Goal: Task Accomplishment & Management: Manage account settings

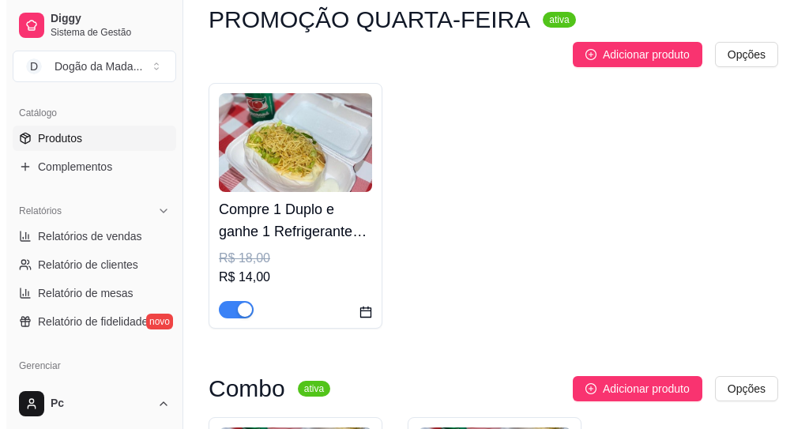
scroll to position [190, 0]
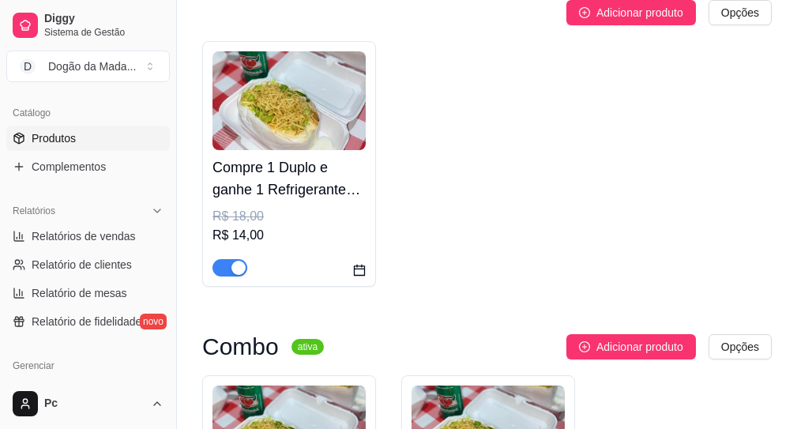
click at [293, 88] on img at bounding box center [289, 100] width 153 height 99
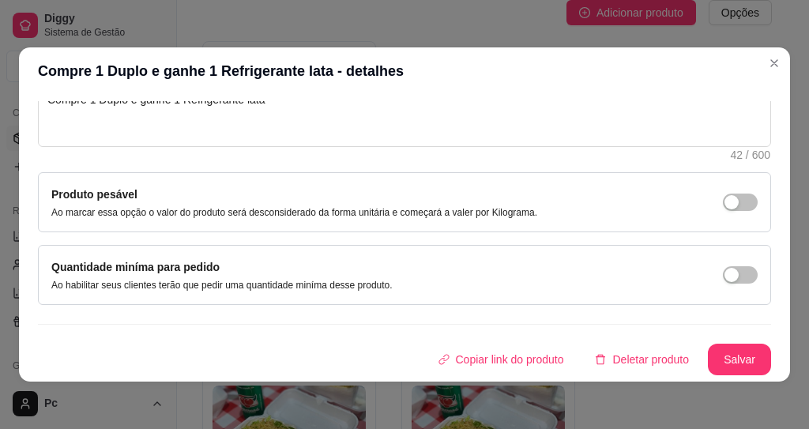
scroll to position [3, 0]
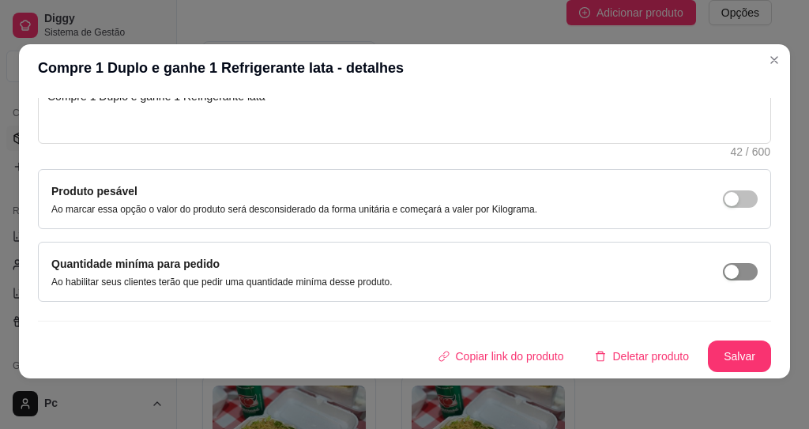
click at [723, 208] on span "button" at bounding box center [740, 198] width 35 height 17
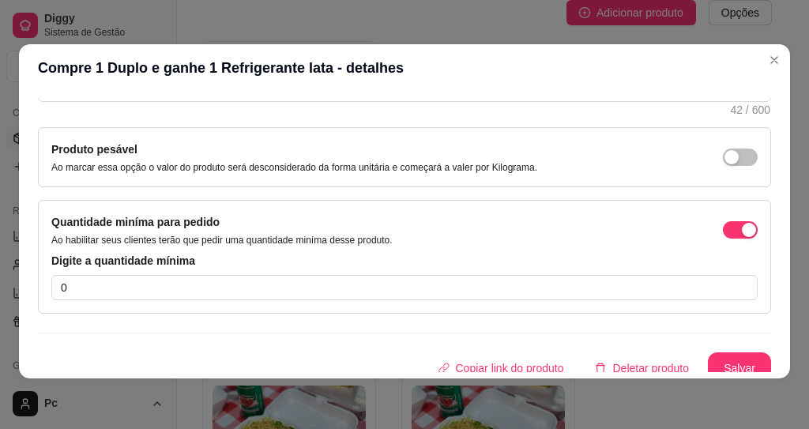
scroll to position [431, 0]
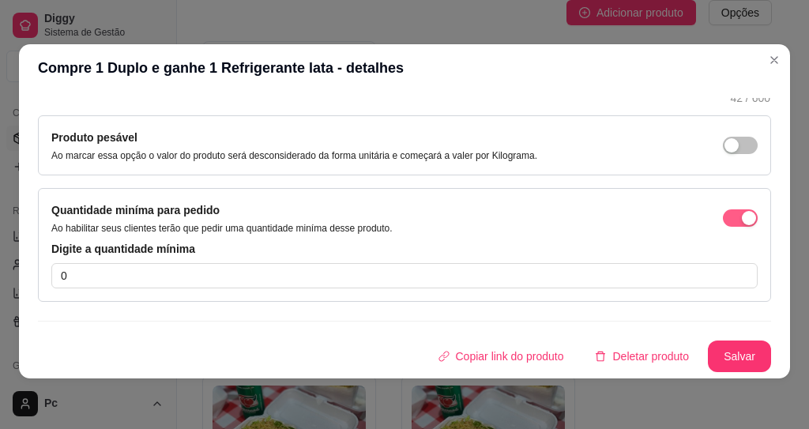
click at [742, 217] on div "button" at bounding box center [749, 218] width 14 height 14
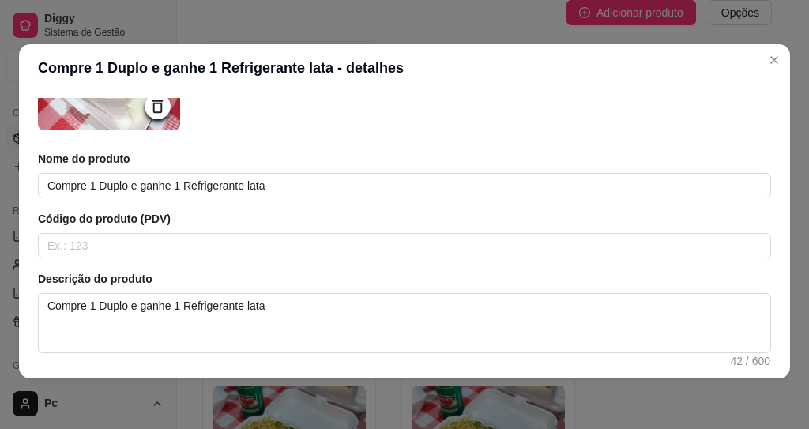
scroll to position [0, 0]
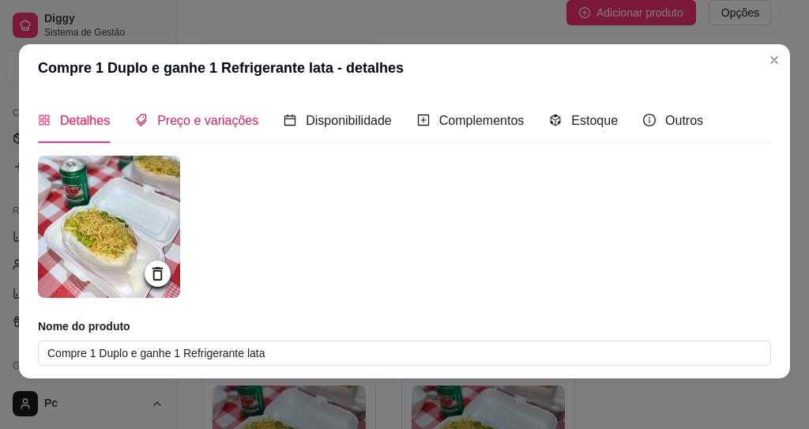
click at [190, 128] on div "Preço e variações" at bounding box center [196, 121] width 123 height 20
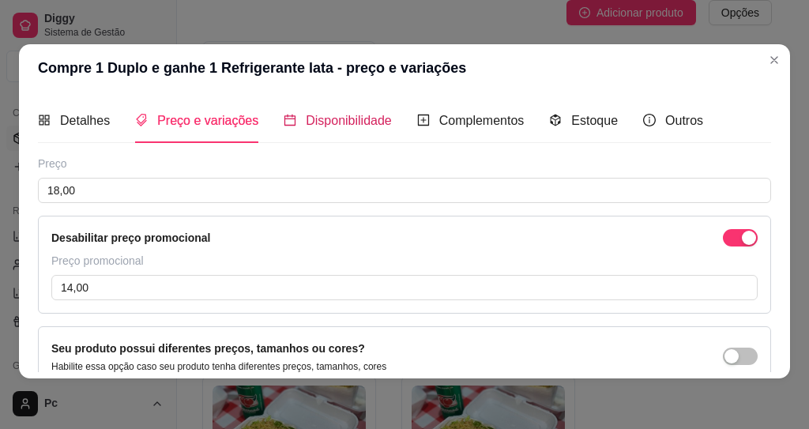
click at [311, 116] on span "Disponibilidade" at bounding box center [349, 120] width 86 height 13
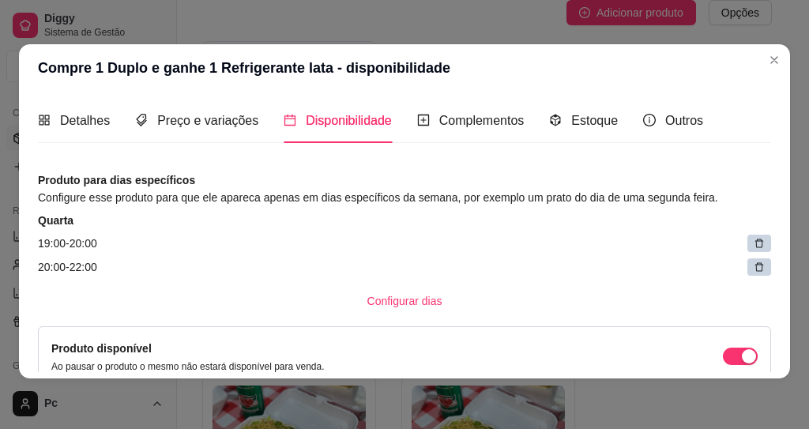
click at [754, 272] on icon at bounding box center [759, 267] width 11 height 11
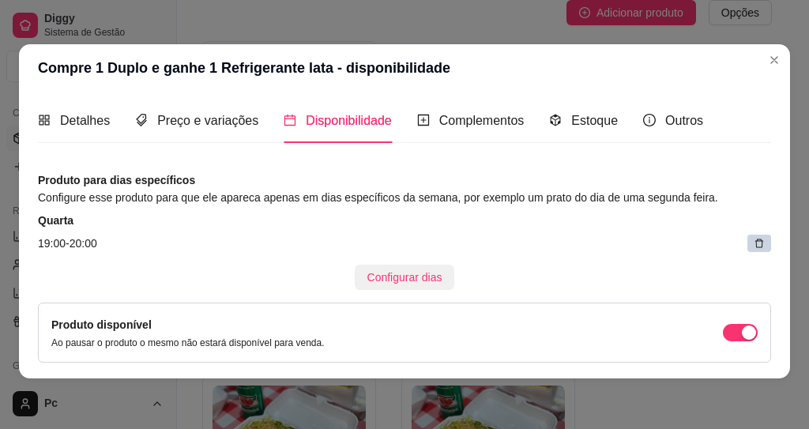
click at [394, 278] on span "Configurar dias" at bounding box center [404, 277] width 75 height 17
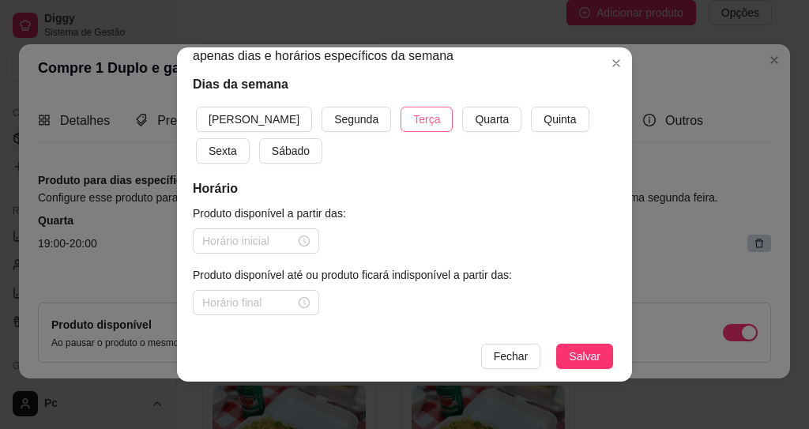
click at [413, 124] on span "Terça" at bounding box center [426, 119] width 27 height 17
click at [475, 119] on span "Quarta" at bounding box center [492, 119] width 34 height 17
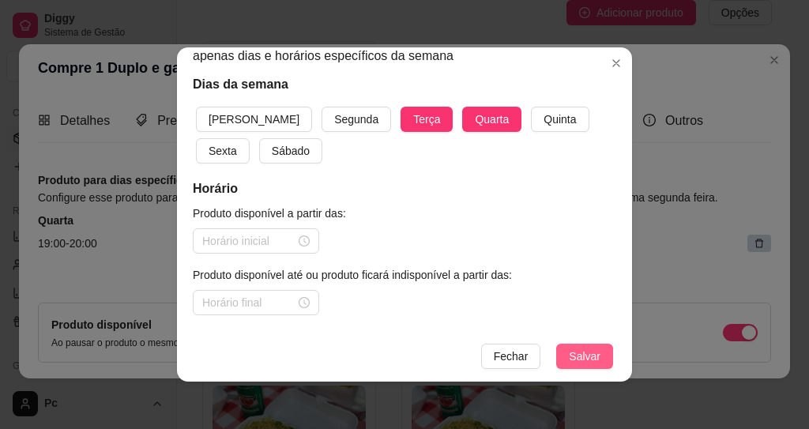
click at [585, 365] on button "Salvar" at bounding box center [584, 356] width 57 height 25
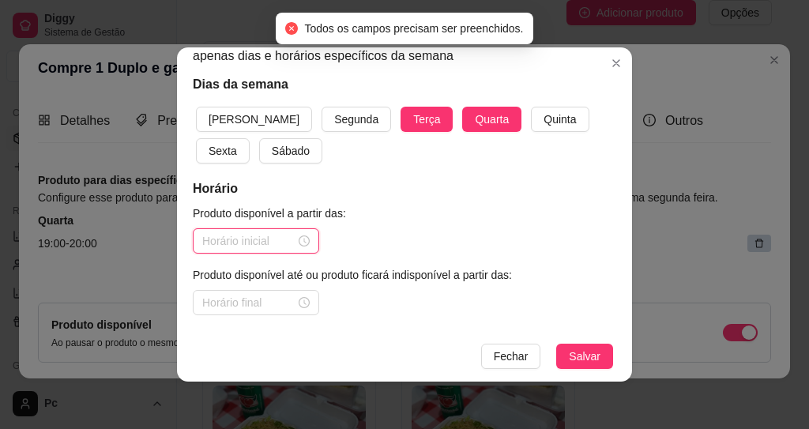
click at [244, 232] on input at bounding box center [248, 240] width 93 height 17
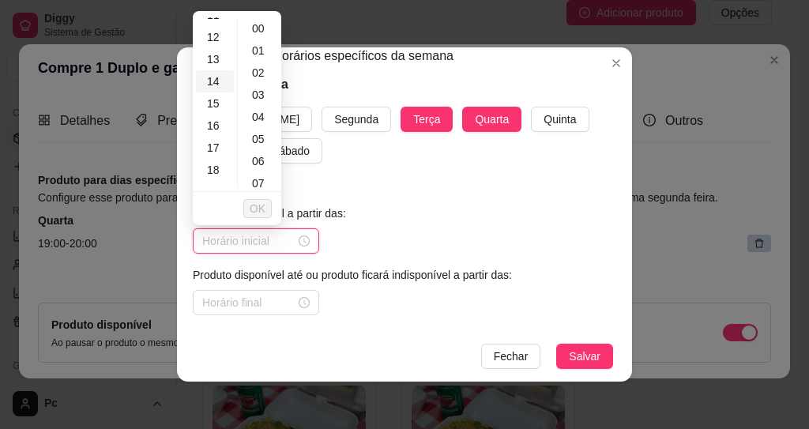
scroll to position [284, 0]
click at [204, 164] on div "19" at bounding box center [215, 164] width 38 height 22
type input "19:00"
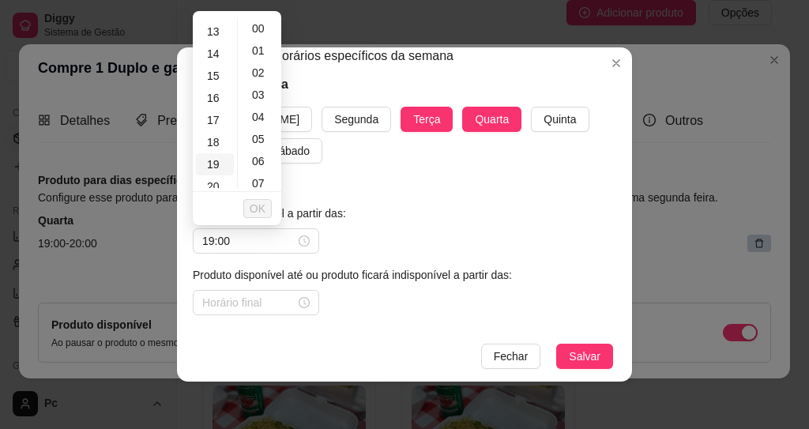
scroll to position [360, 0]
click at [254, 205] on span "OK" at bounding box center [258, 208] width 16 height 17
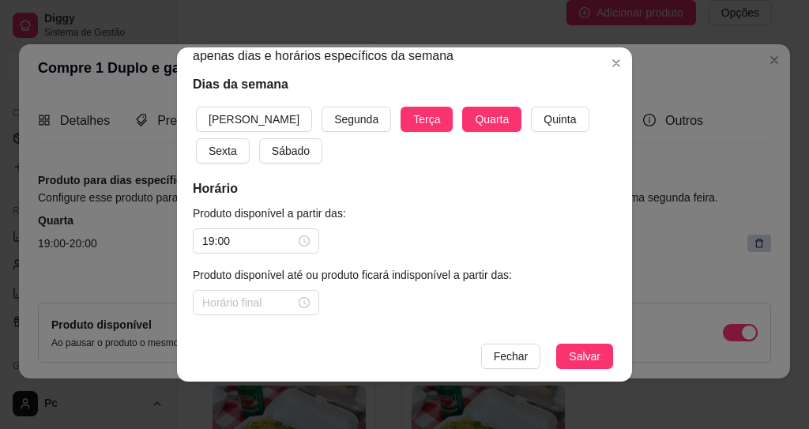
scroll to position [3, 0]
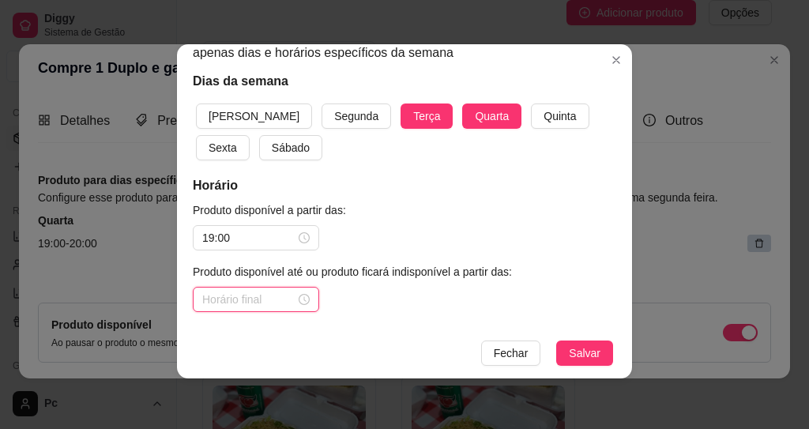
click at [254, 297] on input at bounding box center [248, 299] width 93 height 17
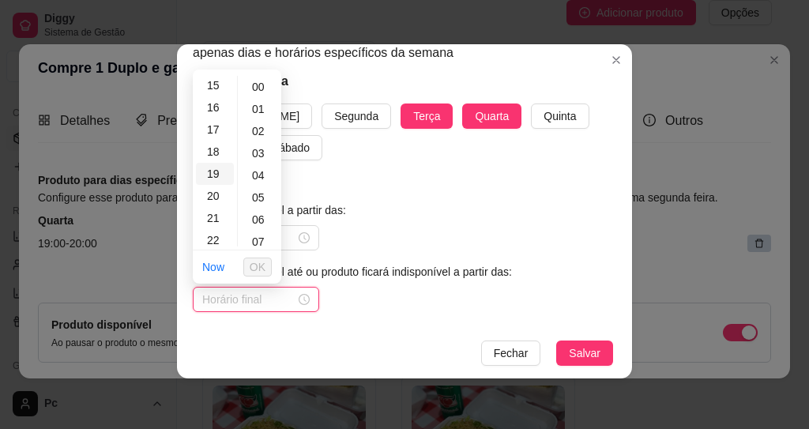
scroll to position [360, 0]
click at [208, 170] on div "20" at bounding box center [215, 169] width 38 height 22
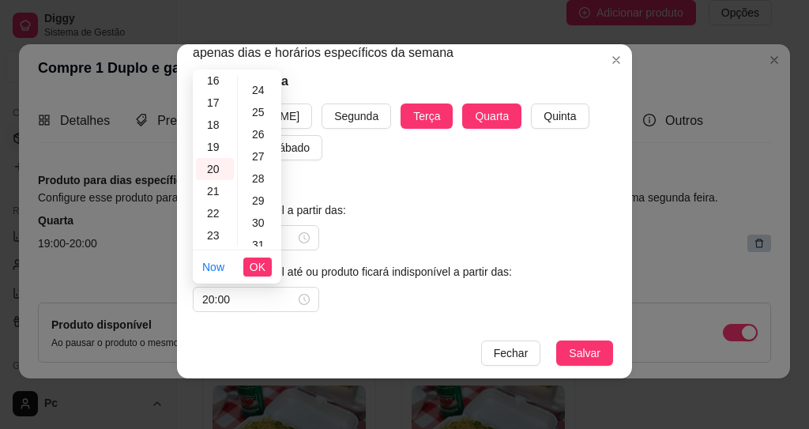
scroll to position [569, 0]
click at [251, 180] on div "30" at bounding box center [260, 182] width 38 height 22
type input "20:30"
click at [254, 261] on span "OK" at bounding box center [258, 266] width 16 height 17
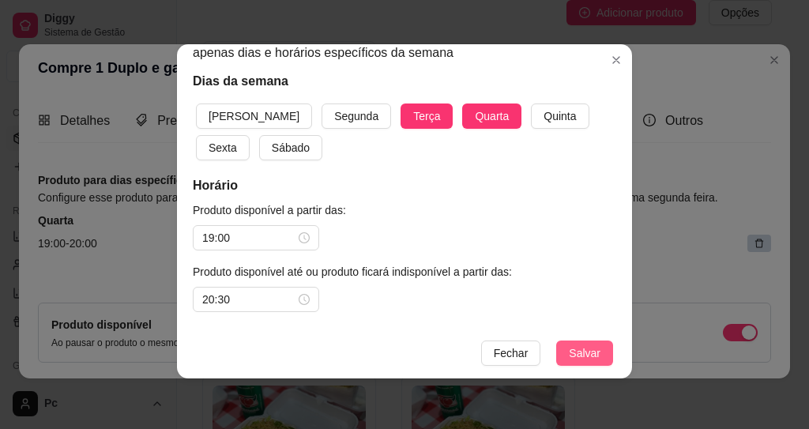
click at [568, 344] on button "Salvar" at bounding box center [584, 353] width 57 height 25
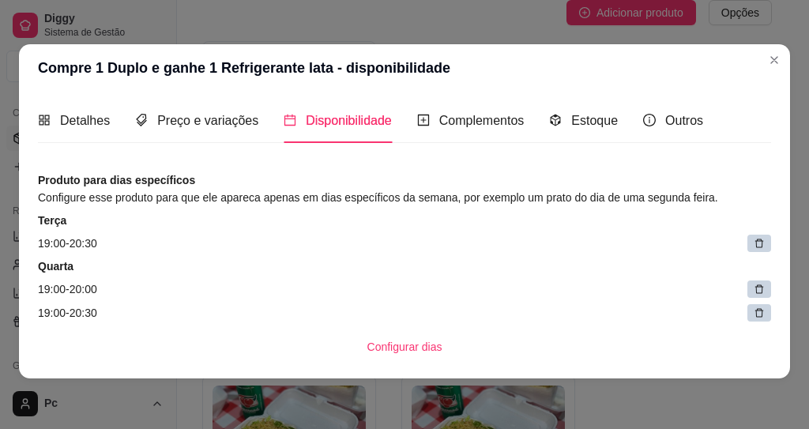
click at [755, 292] on icon at bounding box center [759, 289] width 9 height 9
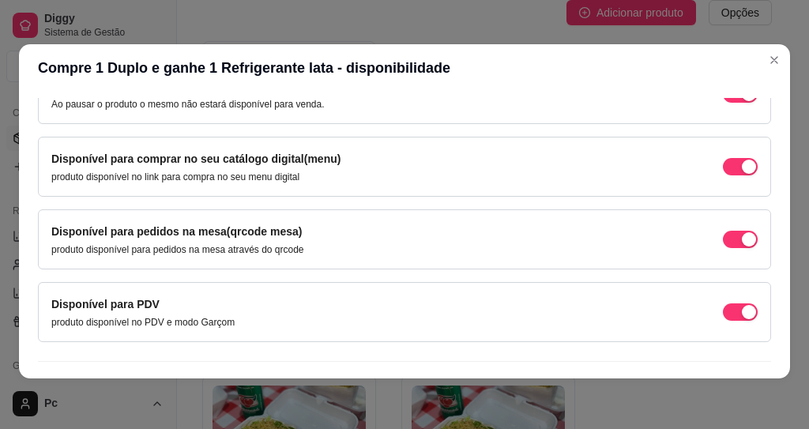
scroll to position [318, 0]
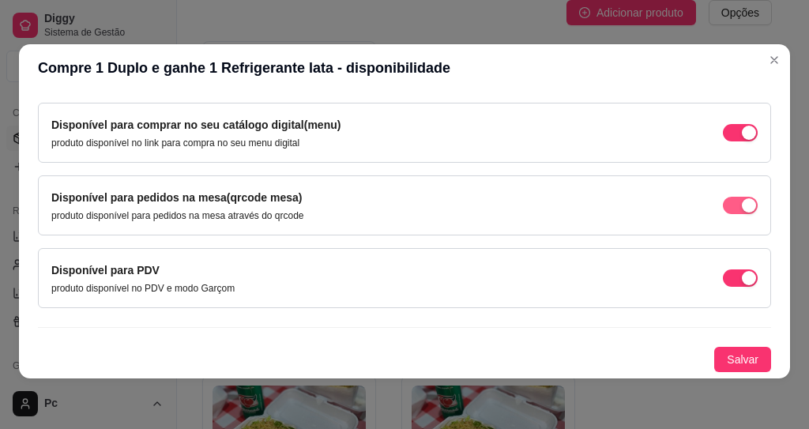
click at [723, 69] on span "button" at bounding box center [740, 59] width 35 height 17
click at [742, 67] on div "button" at bounding box center [749, 60] width 14 height 14
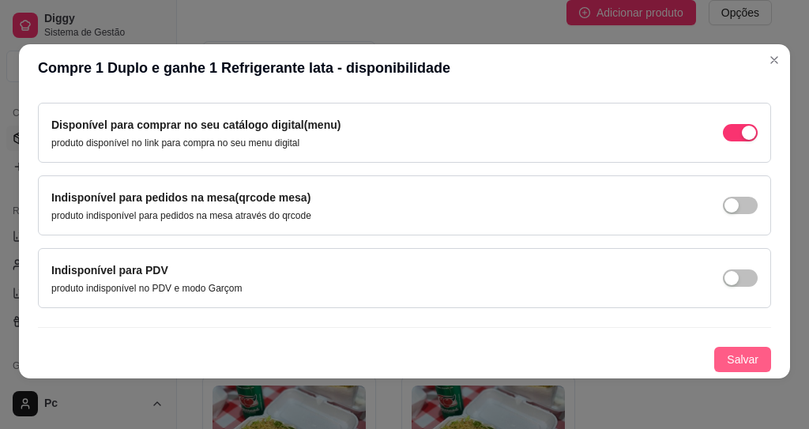
click at [727, 355] on span "Salvar" at bounding box center [743, 359] width 32 height 17
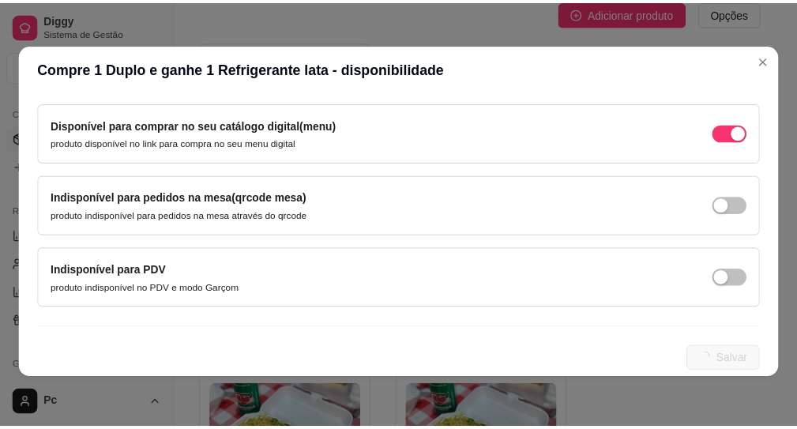
scroll to position [318, 0]
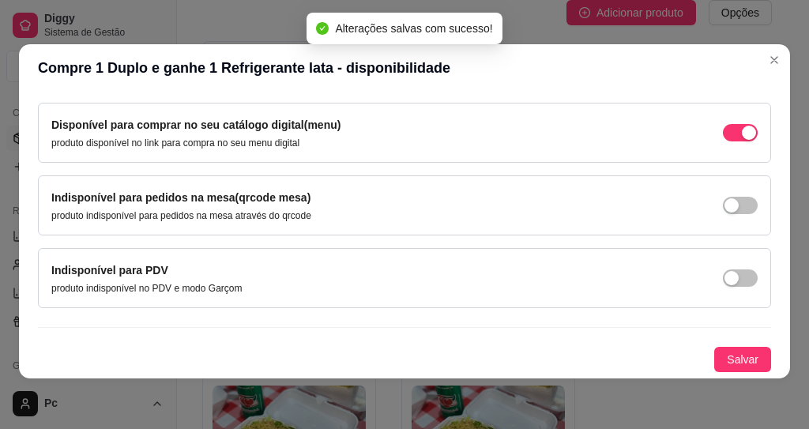
click at [776, 57] on header "Compre 1 Duplo e ganhe 1 Refrigerante lata - disponibilidade" at bounding box center [404, 67] width 771 height 47
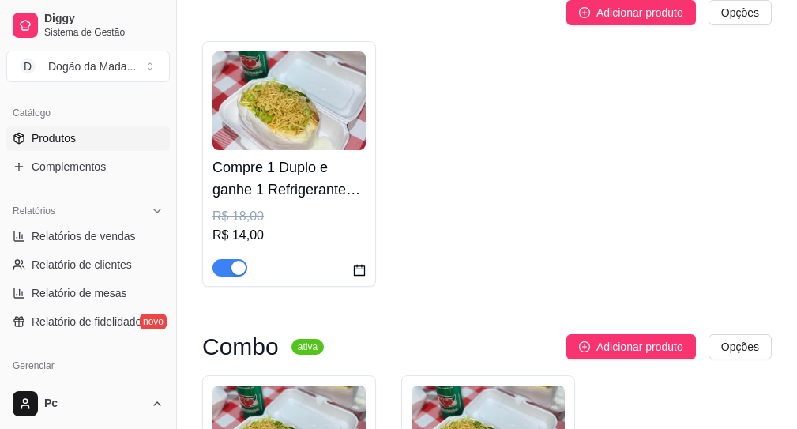
scroll to position [0, 0]
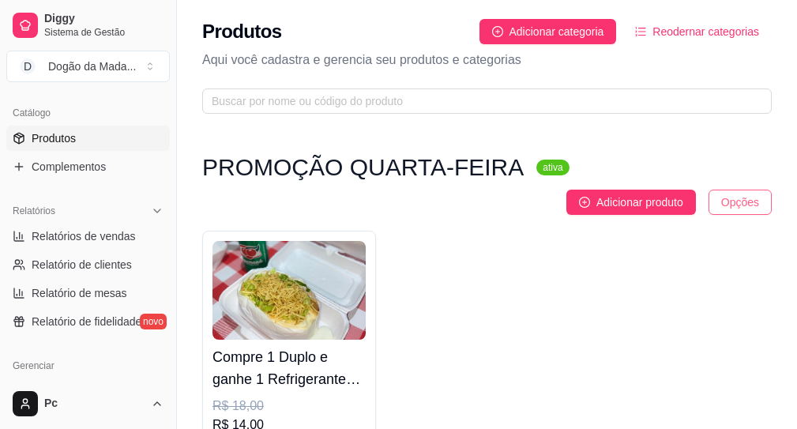
click at [732, 172] on html "Diggy Sistema de Gestão D Dogão da Mada ... Loja aberta Plano Customizado até 3…" at bounding box center [398, 214] width 797 height 429
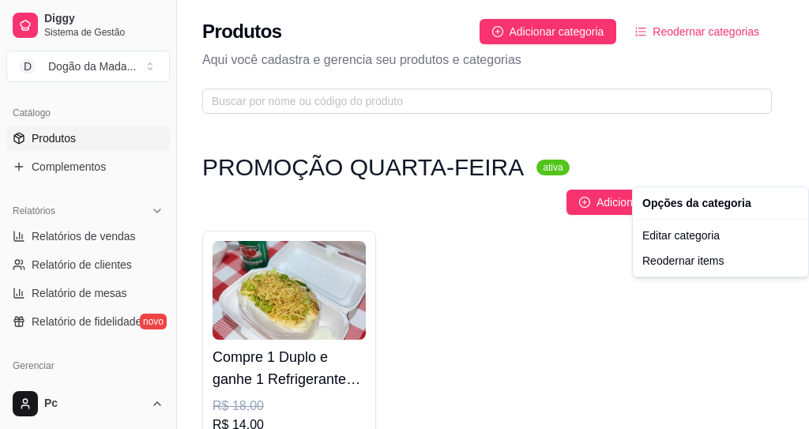
click at [475, 179] on html "Diggy Sistema de Gestão D Dogão da Mada ... Loja aberta Plano Customizado até 3…" at bounding box center [404, 214] width 809 height 429
click at [462, 169] on h3 "PROMOÇÃO QUARTA-FEIRA" at bounding box center [363, 167] width 322 height 19
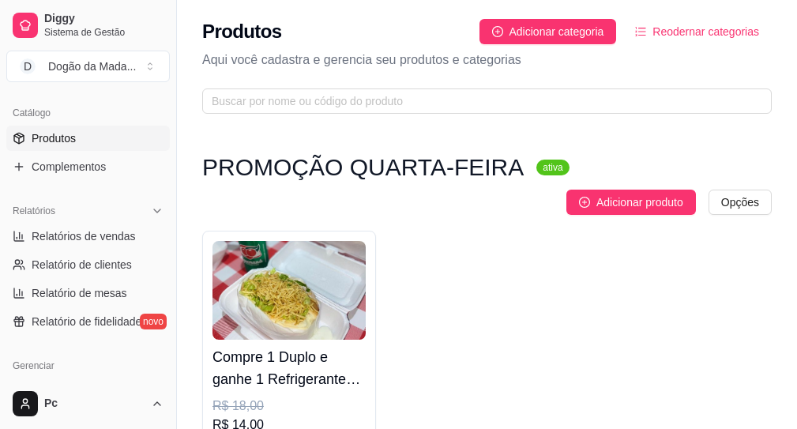
click at [343, 162] on h3 "PROMOÇÃO QUARTA-FEIRA" at bounding box center [363, 167] width 322 height 19
click at [744, 174] on html "Diggy Sistema de Gestão D Dogão da Mada ... Loja aberta Plano Customizado até 3…" at bounding box center [398, 214] width 797 height 429
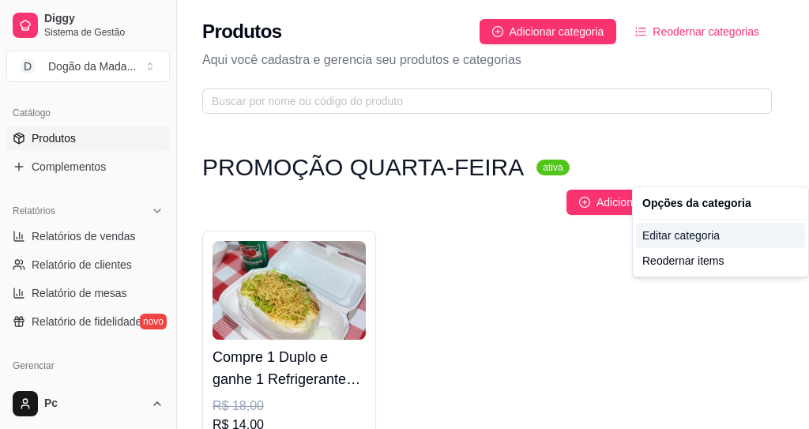
click at [690, 239] on div "Editar categoria" at bounding box center [720, 235] width 169 height 25
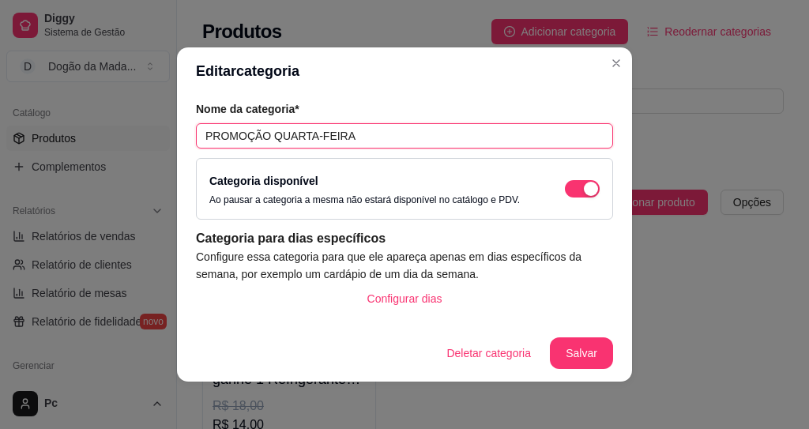
drag, startPoint x: 269, startPoint y: 133, endPoint x: 316, endPoint y: 159, distance: 54.1
click at [270, 133] on input "PROMOÇÃO QUARTA-FEIRA" at bounding box center [404, 135] width 417 height 25
type input "PROMOÇÃO TERÇA E QUARTA-FEIRA"
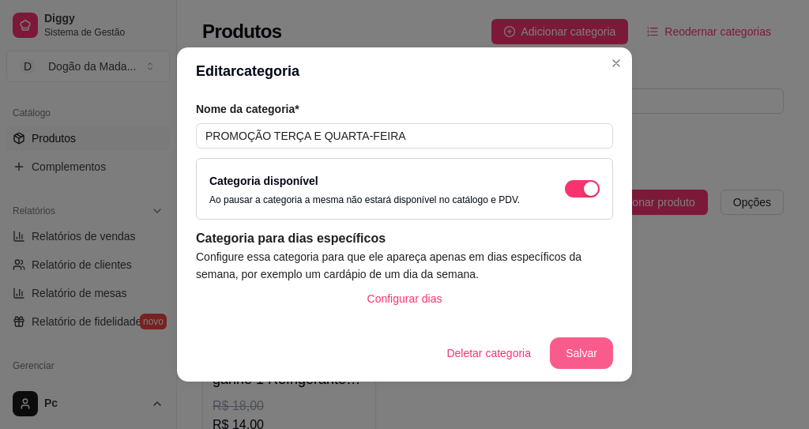
click at [584, 357] on button "Salvar" at bounding box center [581, 353] width 63 height 32
